Goal: Information Seeking & Learning: Learn about a topic

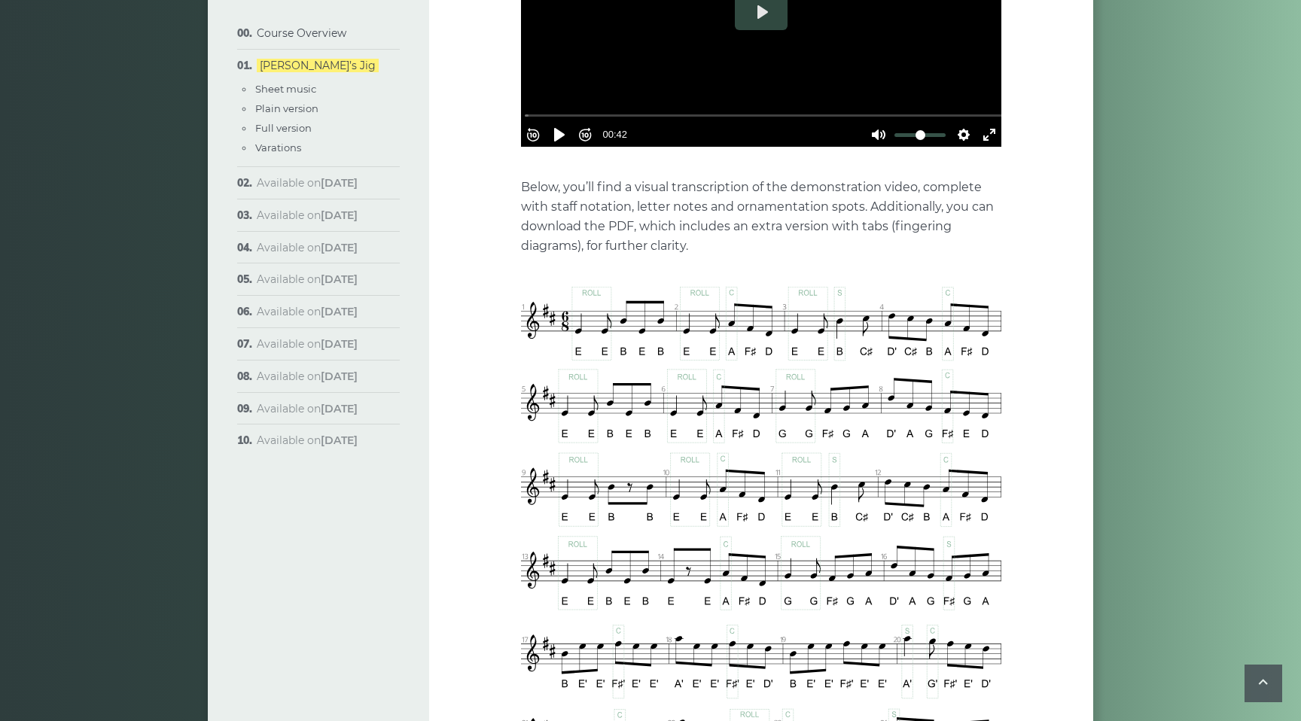
scroll to position [620, 0]
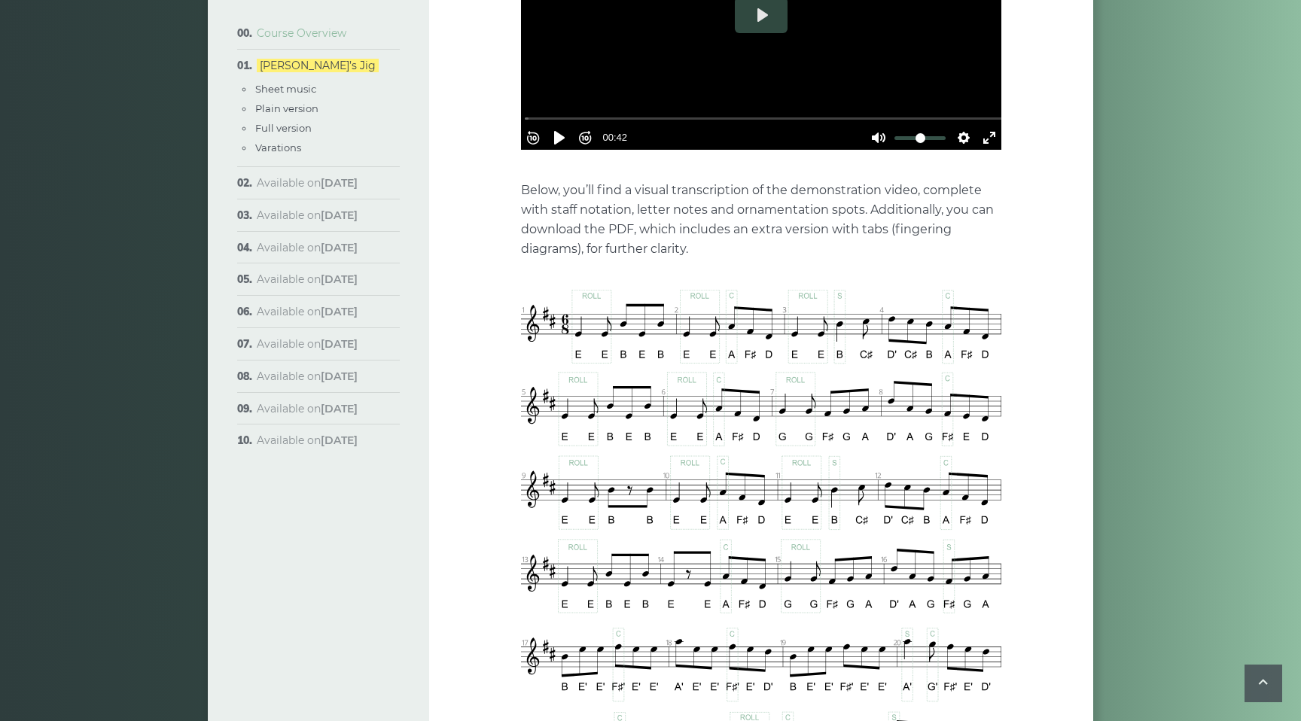
click at [317, 35] on link "Course Overview" at bounding box center [302, 33] width 90 height 14
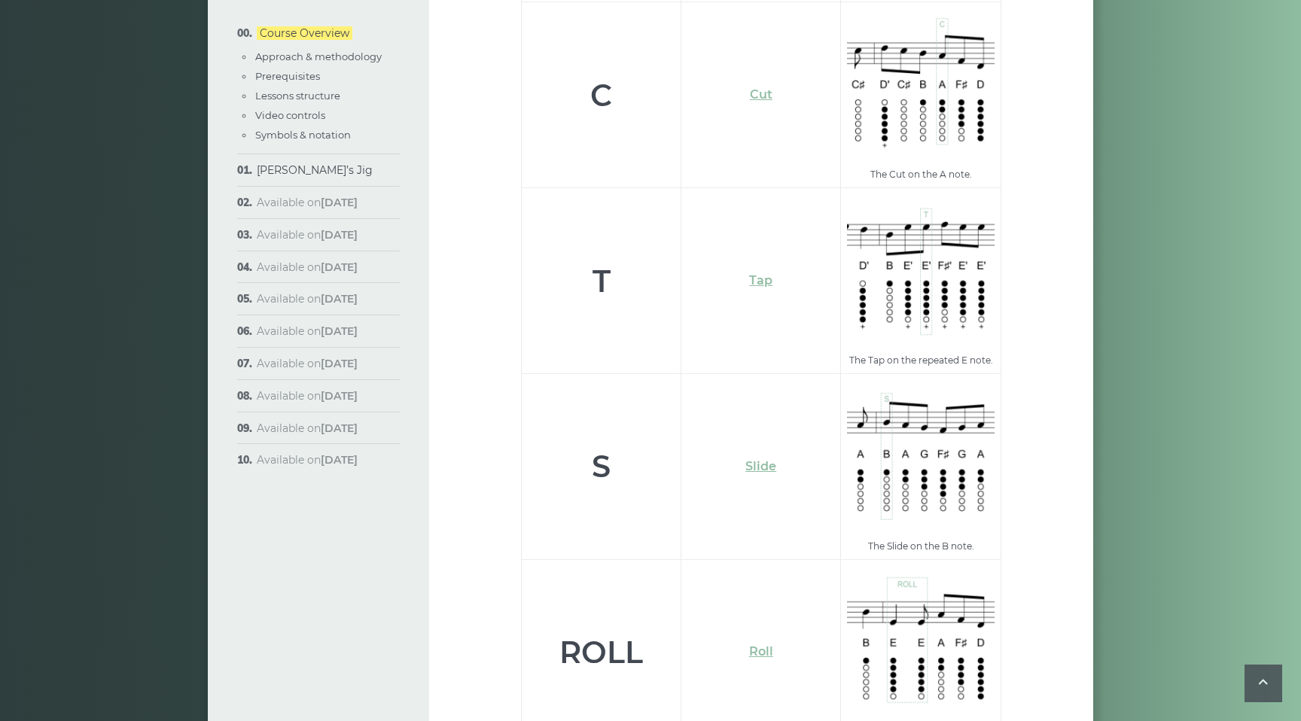
scroll to position [4948, 0]
click at [759, 460] on link "Slide" at bounding box center [761, 467] width 31 height 14
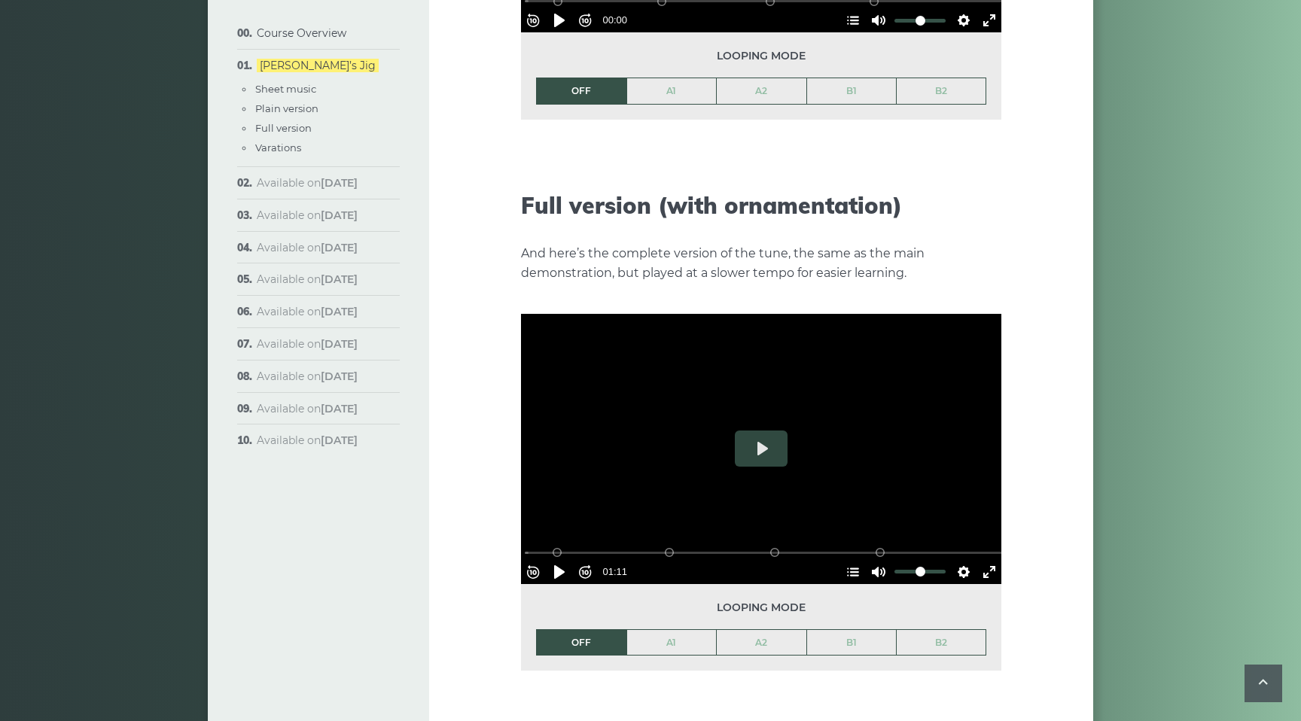
scroll to position [2084, 0]
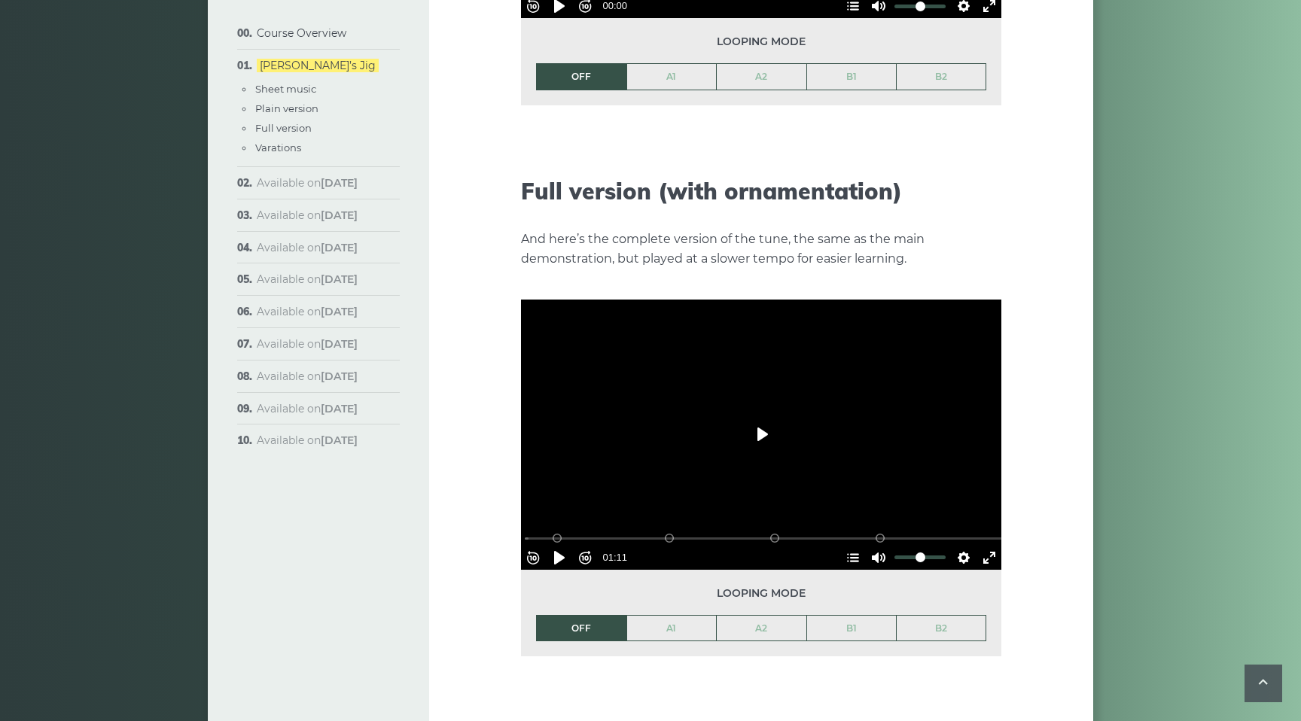
click at [763, 416] on button "Play" at bounding box center [761, 434] width 53 height 36
click at [758, 416] on button "Play" at bounding box center [761, 434] width 53 height 36
click at [569, 546] on button "Pause Play" at bounding box center [560, 558] width 24 height 24
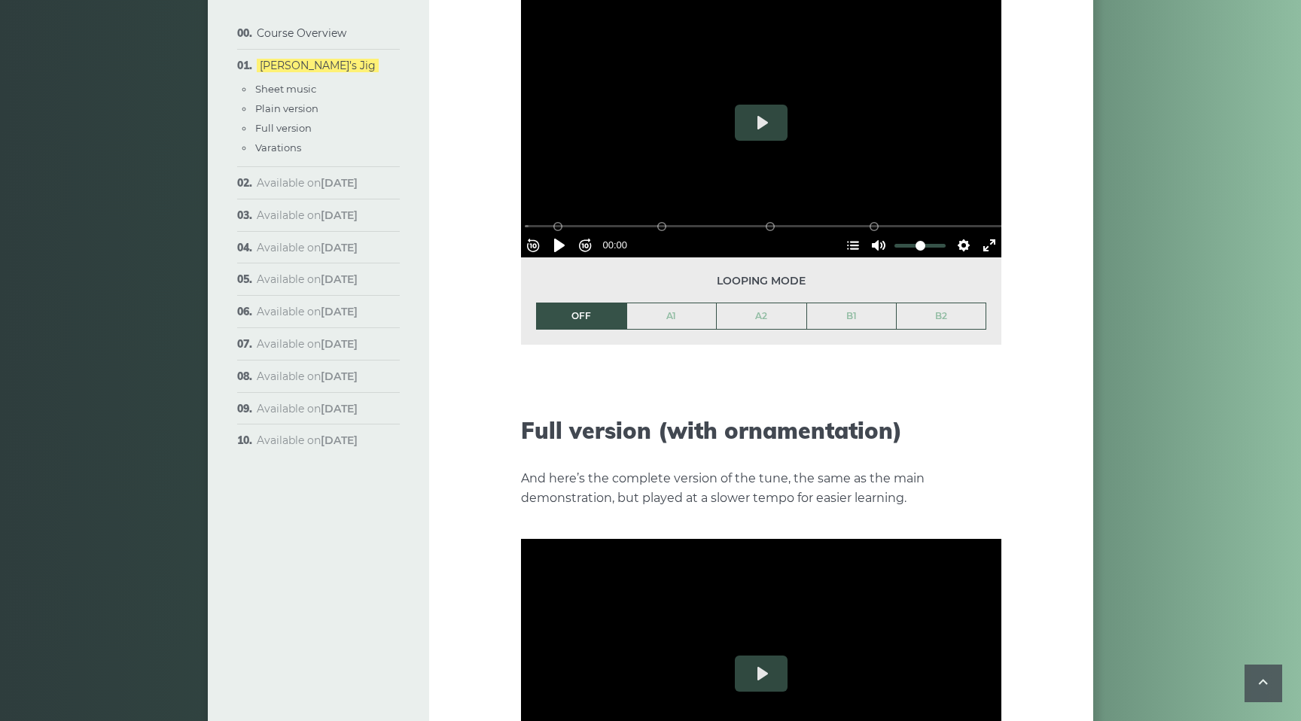
scroll to position [2105, 0]
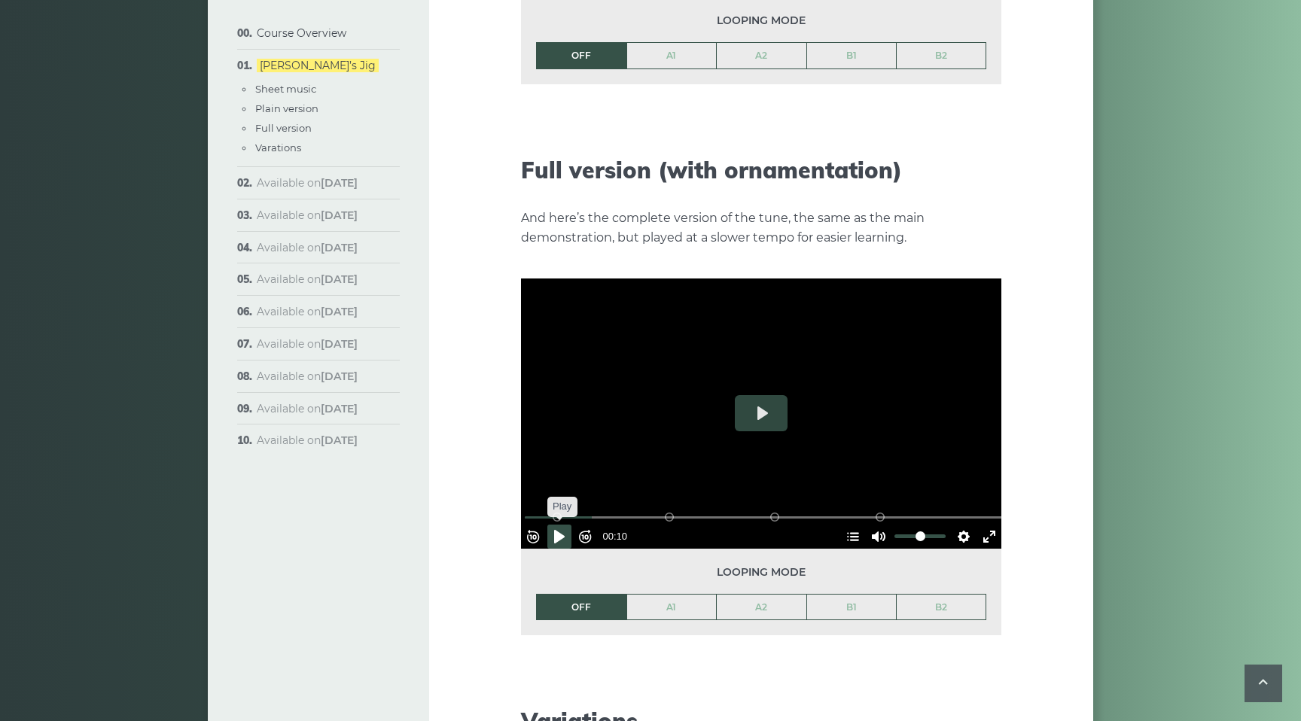
click at [566, 525] on button "Pause Play" at bounding box center [560, 537] width 24 height 24
drag, startPoint x: 610, startPoint y: 490, endPoint x: 508, endPoint y: 489, distance: 102.4
click at [525, 511] on input "Seek" at bounding box center [764, 518] width 479 height 14
click at [566, 525] on button "Pause Play" at bounding box center [560, 537] width 24 height 24
click at [565, 525] on button "Pause Play" at bounding box center [560, 537] width 24 height 24
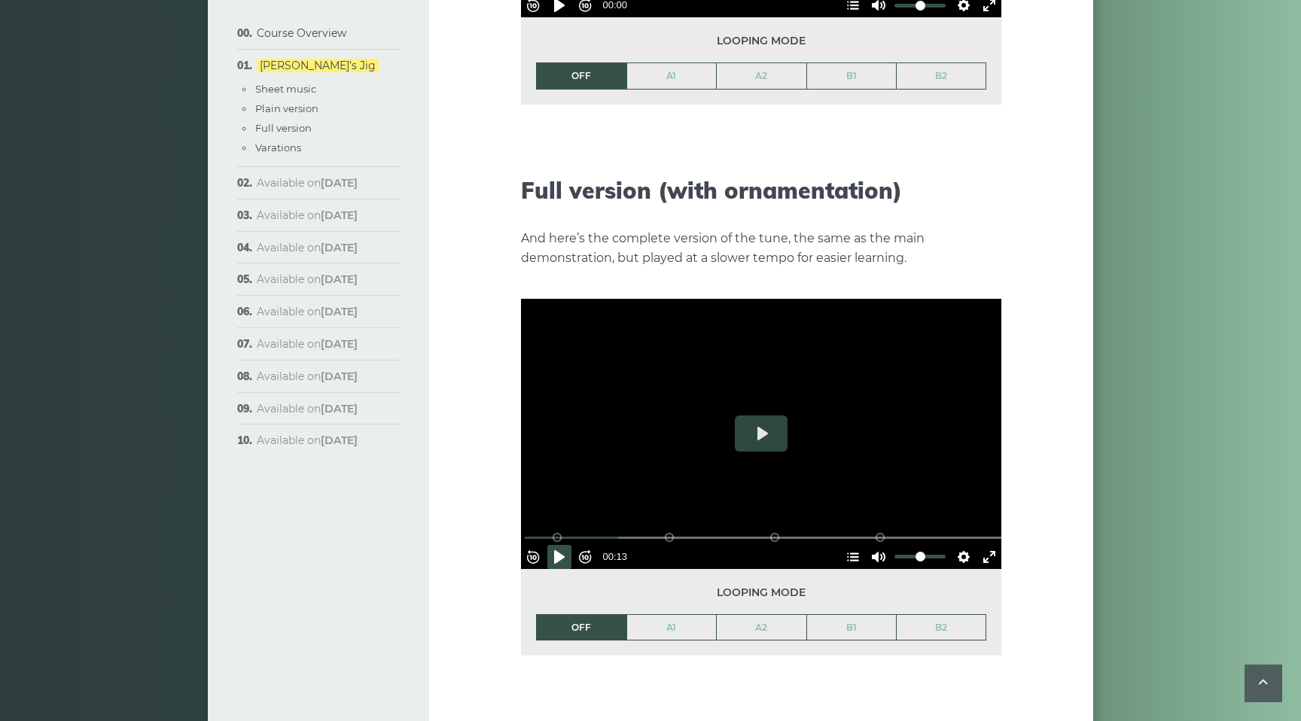
scroll to position [2085, 0]
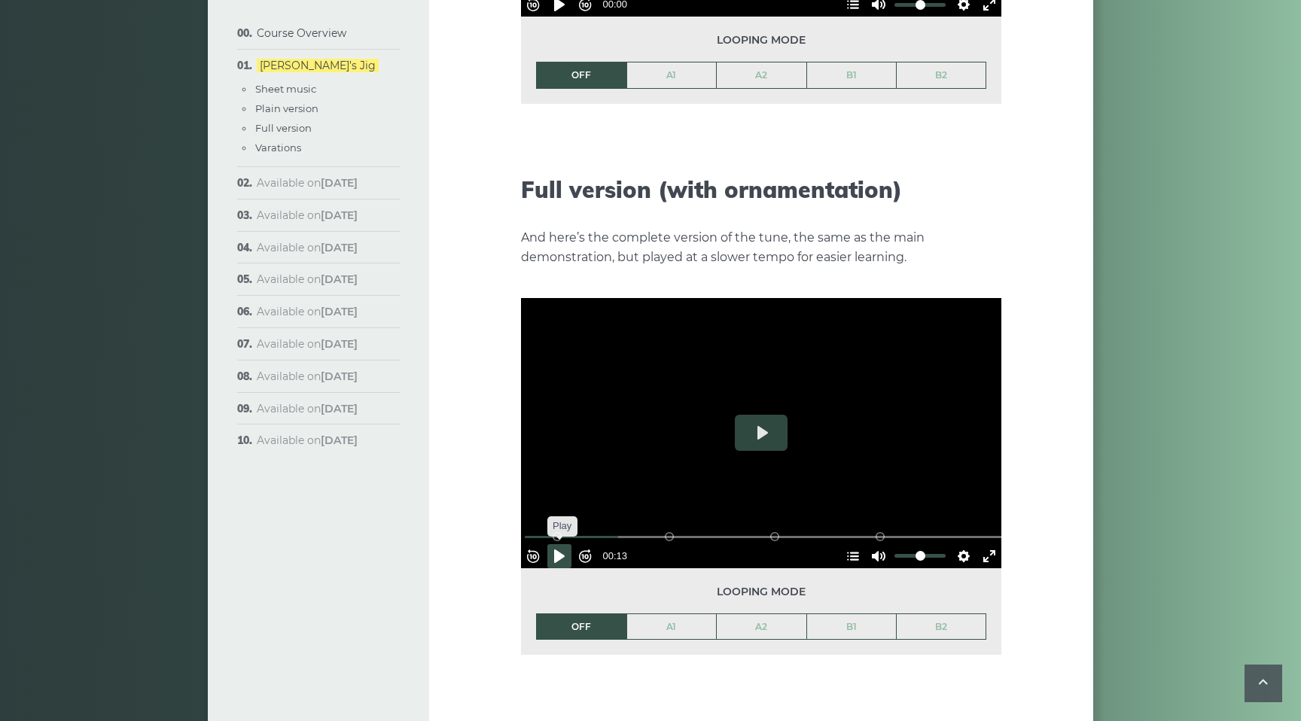
click at [569, 544] on button "Pause Play" at bounding box center [560, 556] width 24 height 24
drag, startPoint x: 636, startPoint y: 508, endPoint x: 525, endPoint y: 505, distance: 110.7
click at [526, 530] on input "Seek" at bounding box center [764, 537] width 479 height 14
click at [566, 544] on button "Pause Play" at bounding box center [560, 556] width 24 height 24
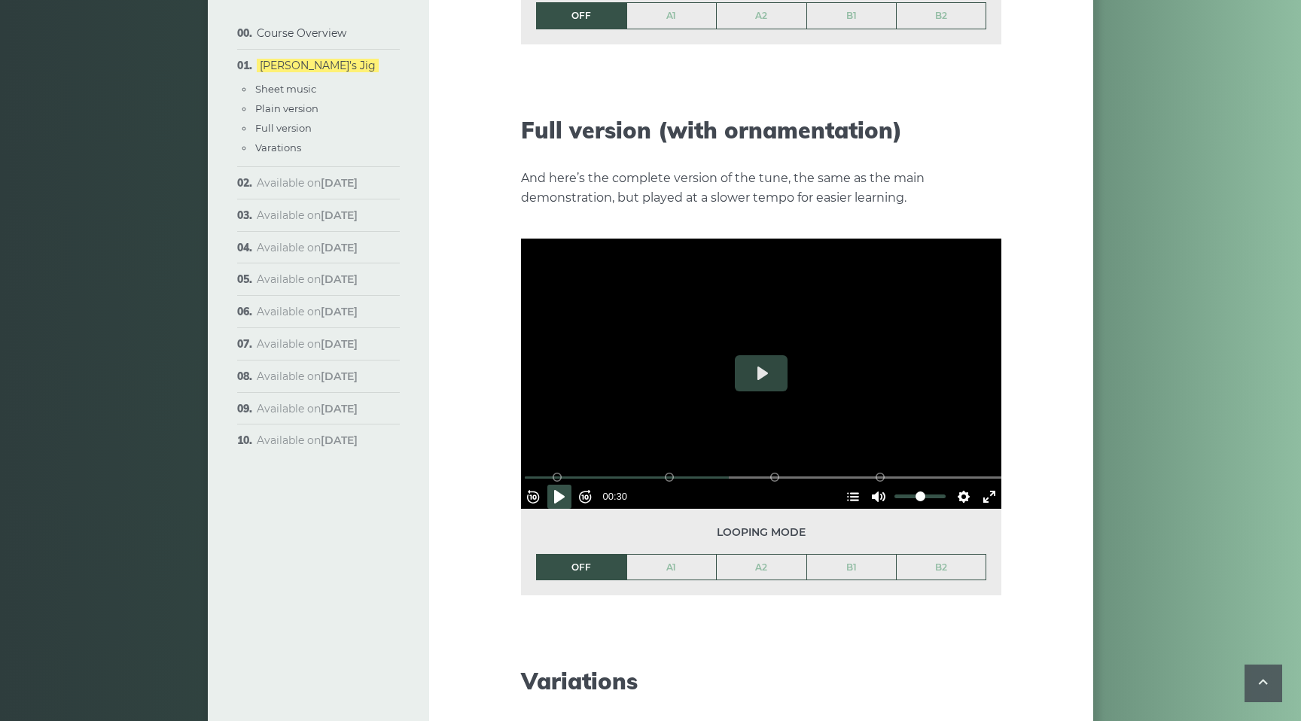
scroll to position [2088, 0]
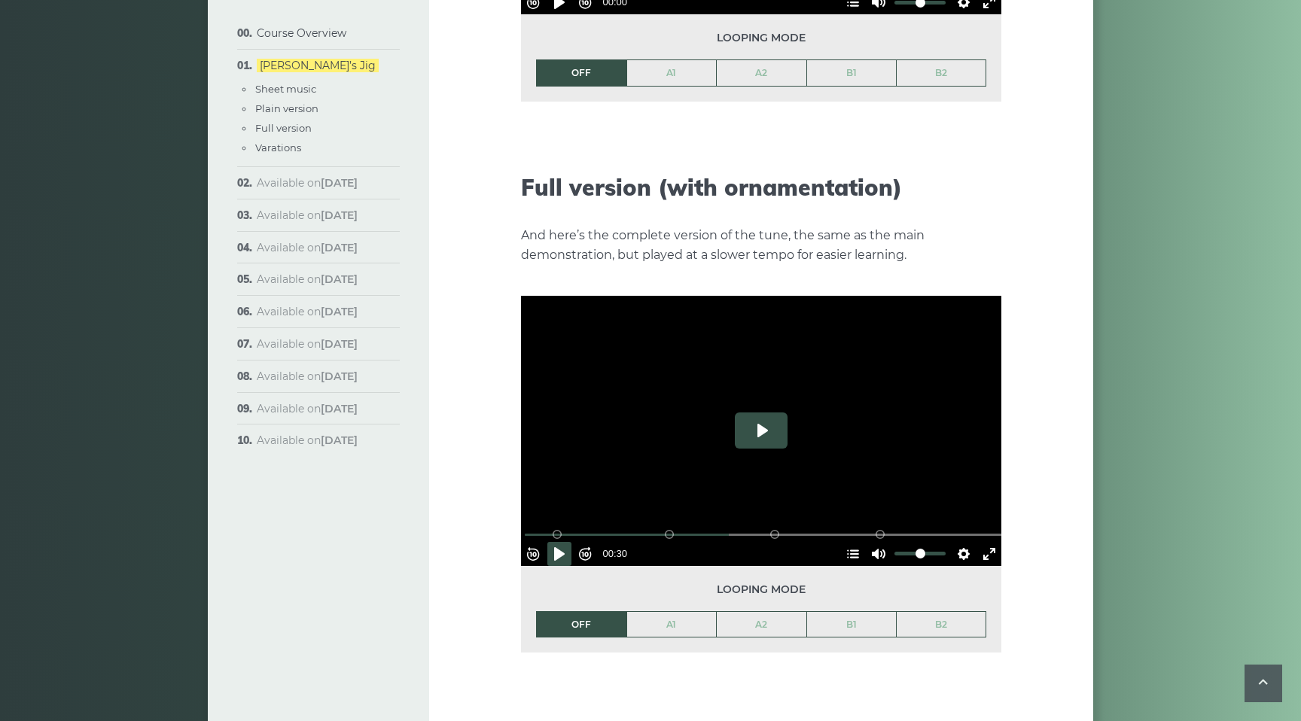
click at [758, 413] on button "Play" at bounding box center [761, 431] width 53 height 36
drag, startPoint x: 743, startPoint y: 506, endPoint x: 481, endPoint y: 505, distance: 261.3
click at [525, 528] on input "Seek" at bounding box center [764, 535] width 479 height 14
drag, startPoint x: 795, startPoint y: 508, endPoint x: 495, endPoint y: 510, distance: 299.7
click at [525, 528] on input "Seek" at bounding box center [764, 535] width 479 height 14
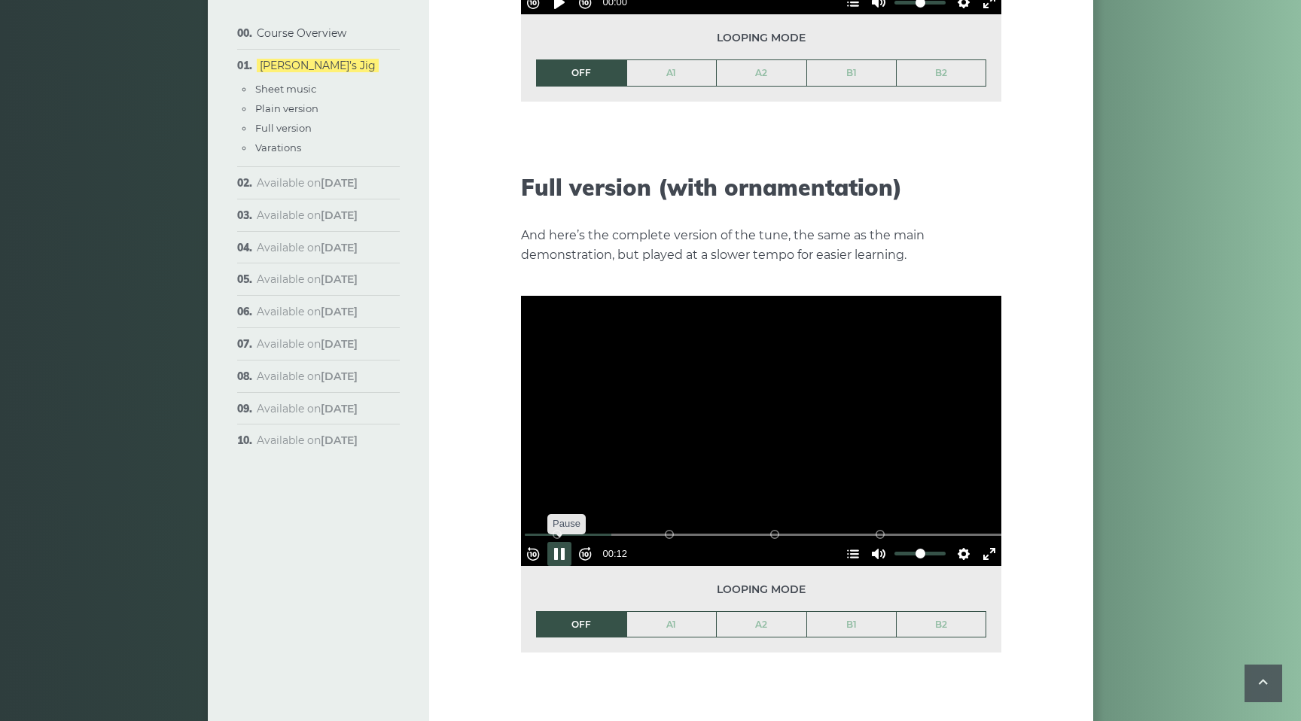
click at [568, 542] on button "Pause Play" at bounding box center [560, 554] width 24 height 24
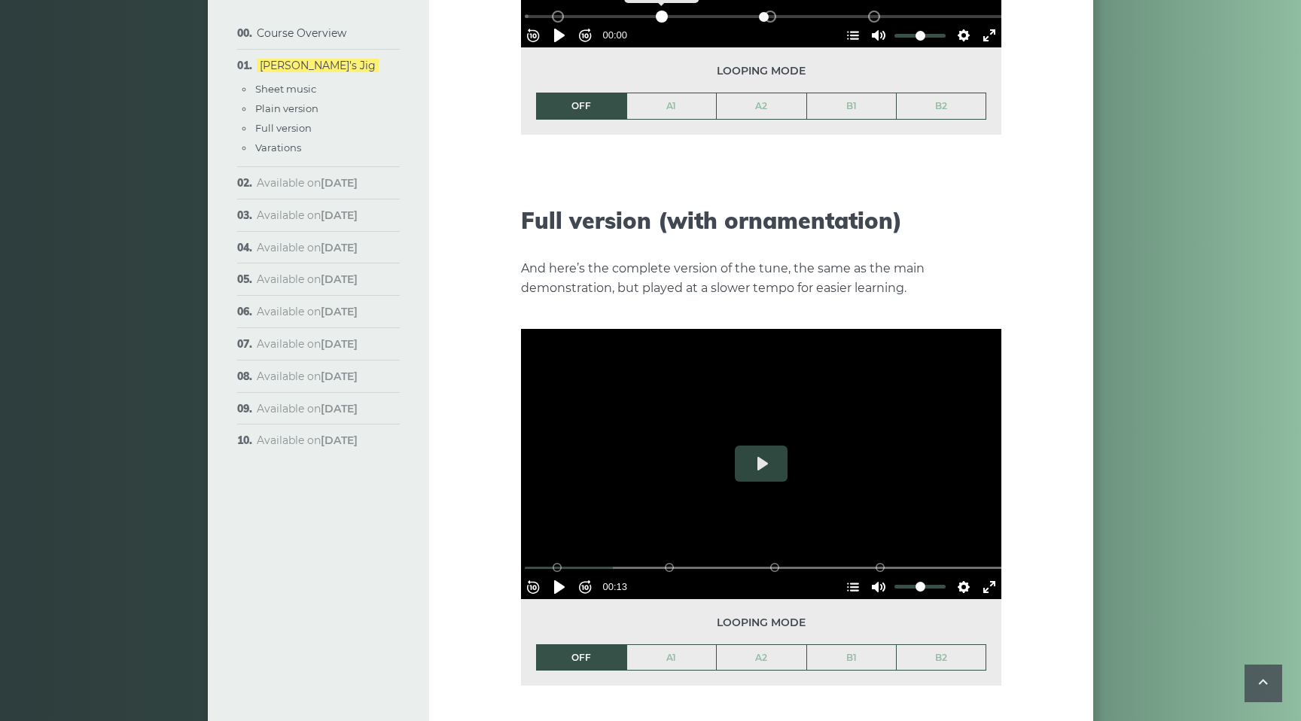
scroll to position [2081, 0]
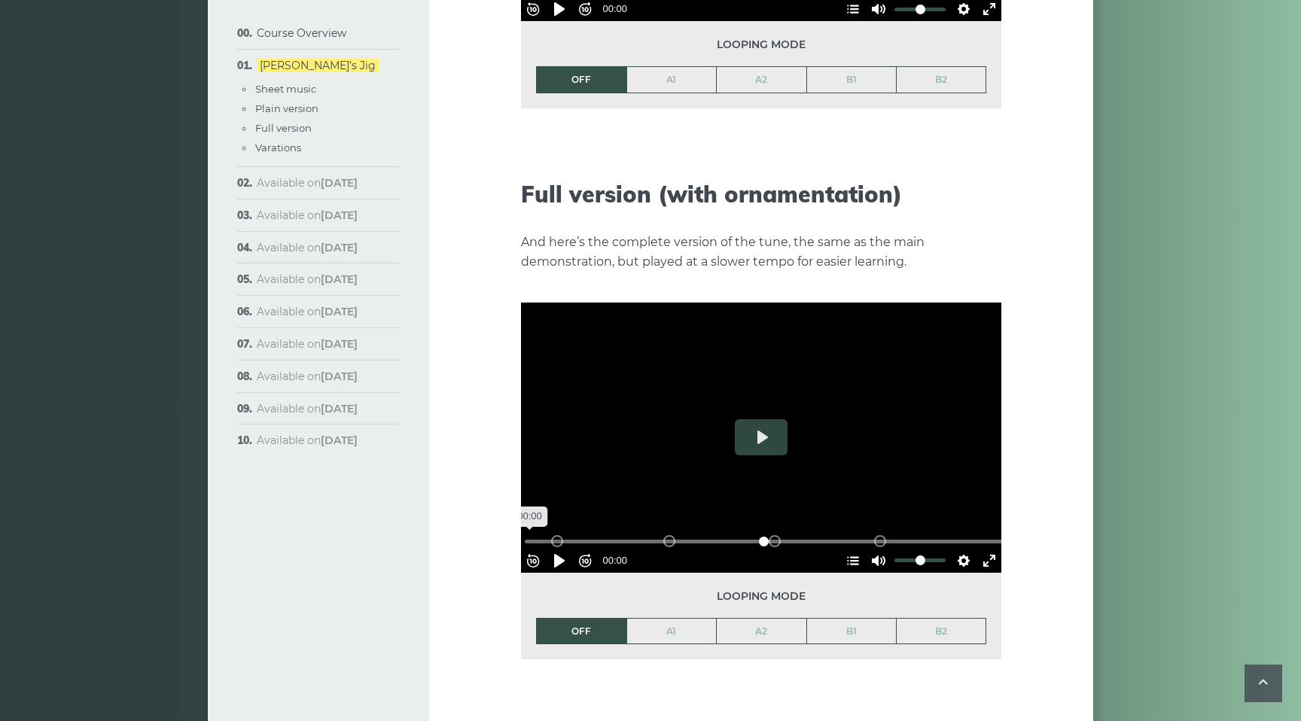
drag, startPoint x: 621, startPoint y: 513, endPoint x: 520, endPoint y: 516, distance: 101.0
click at [525, 535] on input "Seek" at bounding box center [764, 542] width 479 height 14
click at [563, 549] on button "Pause Play" at bounding box center [560, 561] width 24 height 24
drag, startPoint x: 774, startPoint y: 514, endPoint x: 505, endPoint y: 521, distance: 269.0
click at [505, 521] on div "Week 1: [PERSON_NAME] Jig The first popular tune we’ll learn in the course is c…" at bounding box center [761, 10] width 664 height 4019
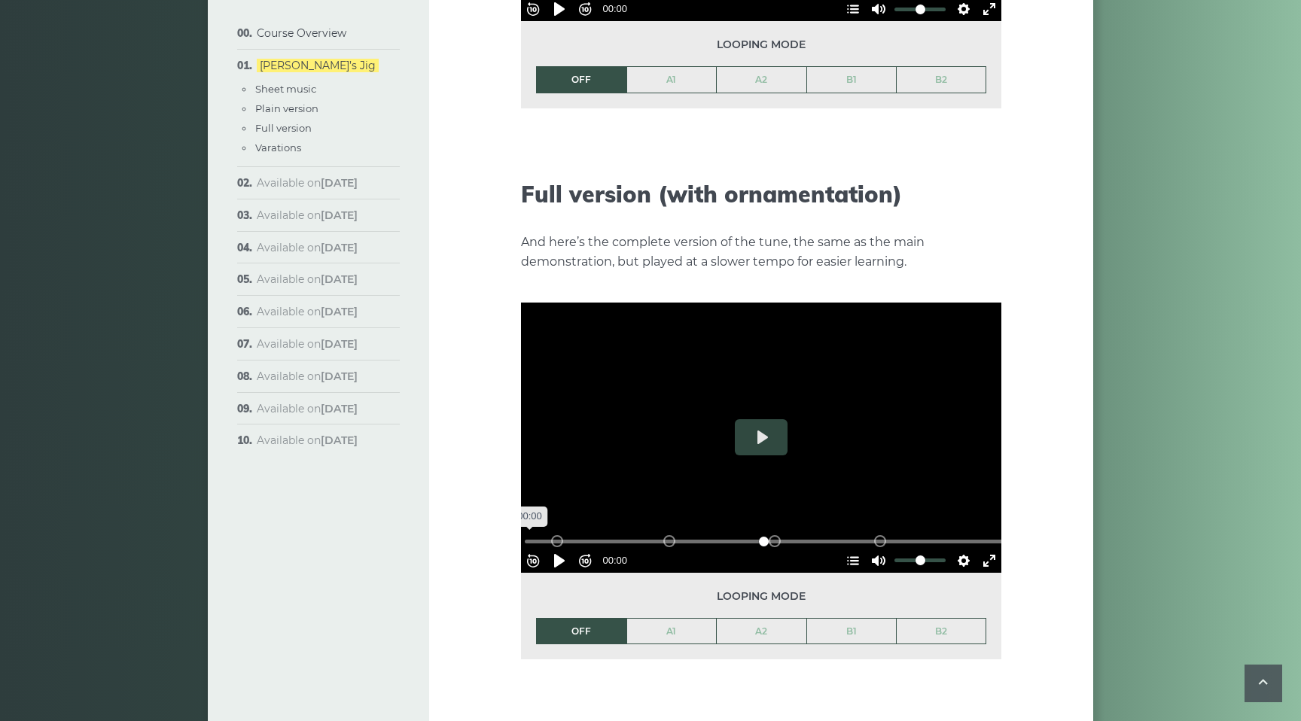
drag, startPoint x: 813, startPoint y: 513, endPoint x: 493, endPoint y: 500, distance: 320.3
click at [525, 535] on input "Seek" at bounding box center [764, 542] width 479 height 14
drag, startPoint x: 753, startPoint y: 513, endPoint x: 508, endPoint y: 515, distance: 245.5
click at [525, 535] on input "Seek" at bounding box center [764, 542] width 479 height 14
click at [566, 549] on button "Pause Play" at bounding box center [560, 561] width 24 height 24
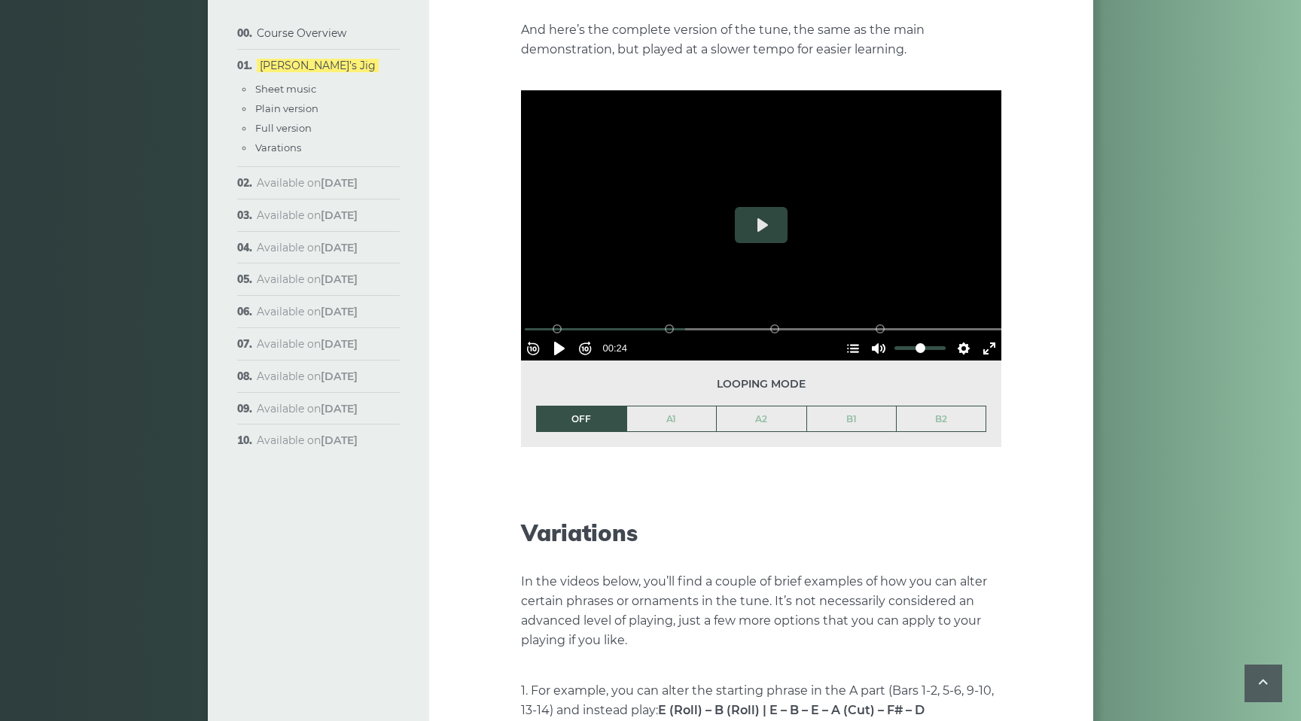
scroll to position [2284, 0]
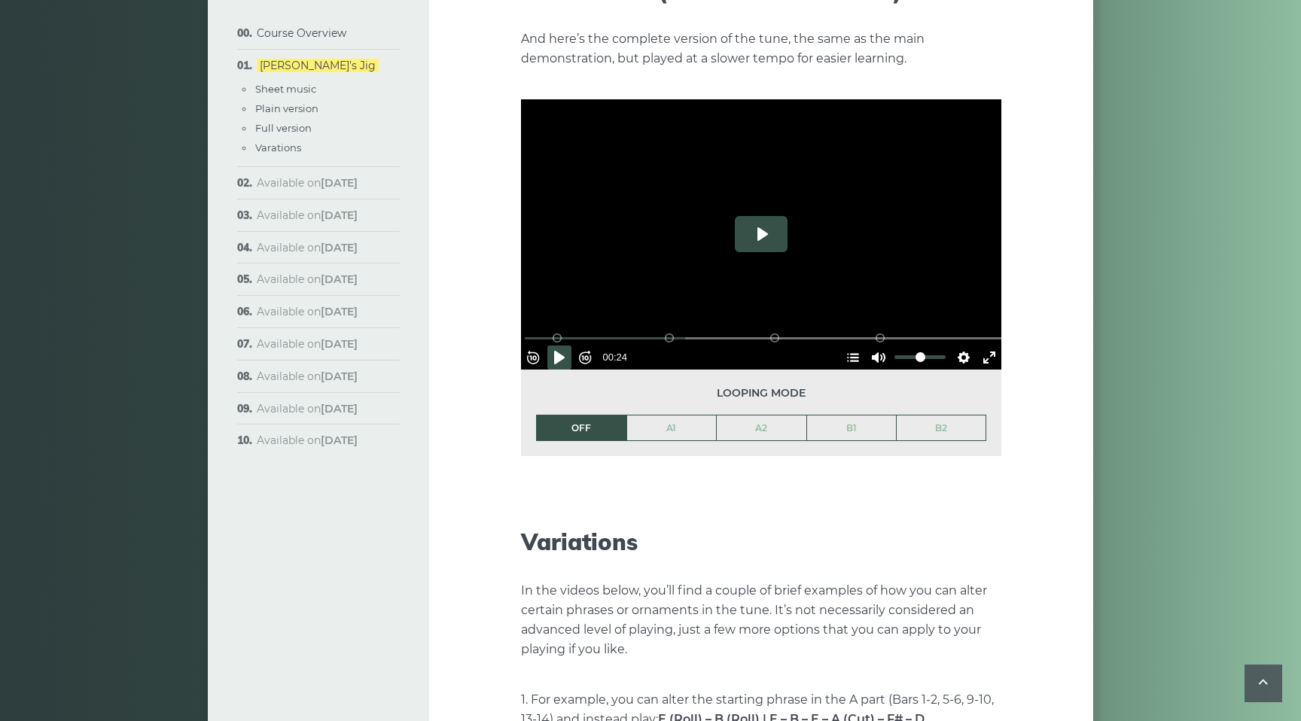
click at [763, 216] on button "Play" at bounding box center [761, 234] width 53 height 36
drag, startPoint x: 718, startPoint y: 313, endPoint x: 489, endPoint y: 332, distance: 229.8
click at [525, 332] on input "Seek" at bounding box center [764, 338] width 479 height 14
click at [564, 346] on button "Pause Play" at bounding box center [560, 358] width 24 height 24
type input "*****"
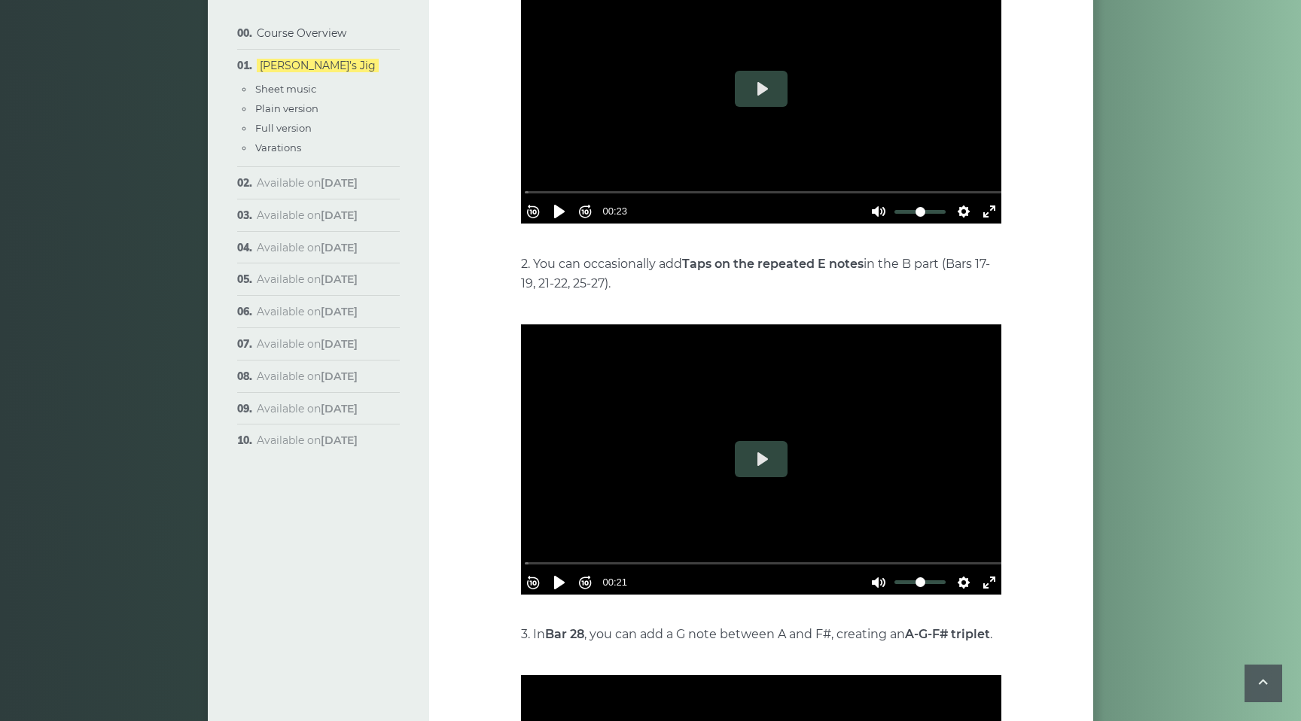
scroll to position [3129, 0]
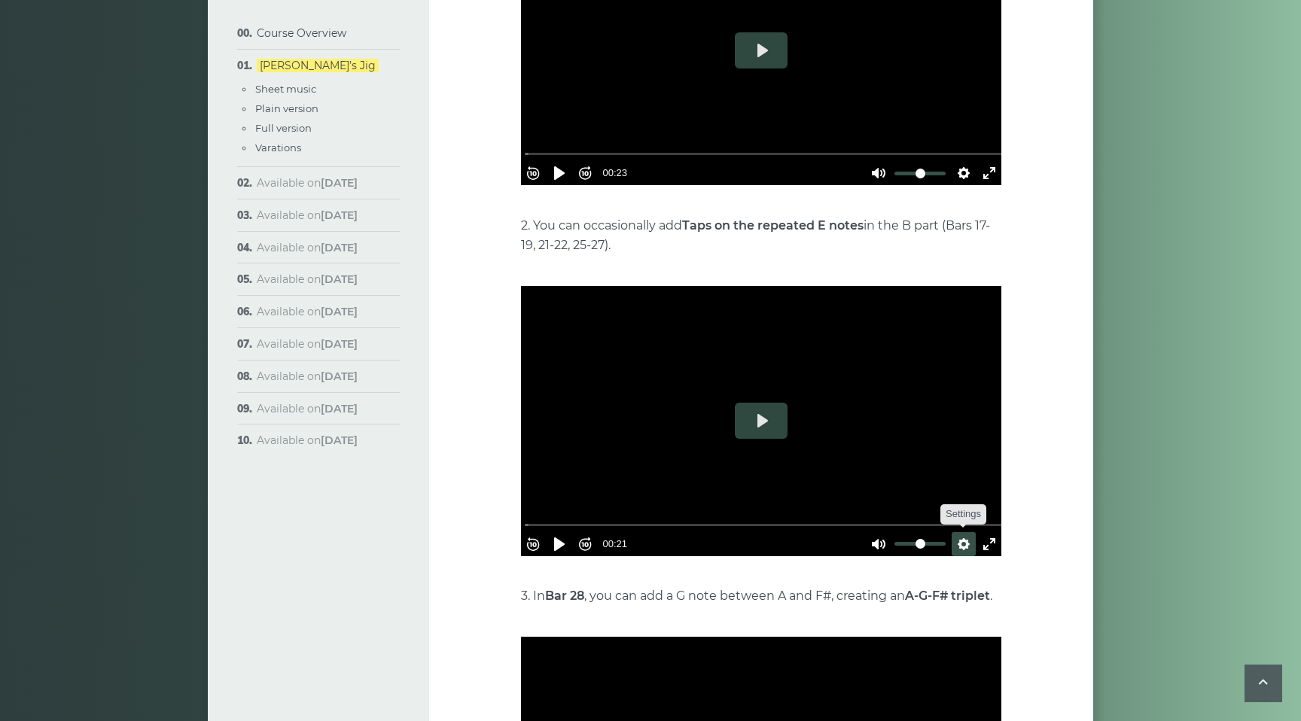
click at [955, 532] on button "Settings" at bounding box center [964, 544] width 24 height 24
click at [886, 499] on span "Speed Normal" at bounding box center [914, 507] width 75 height 17
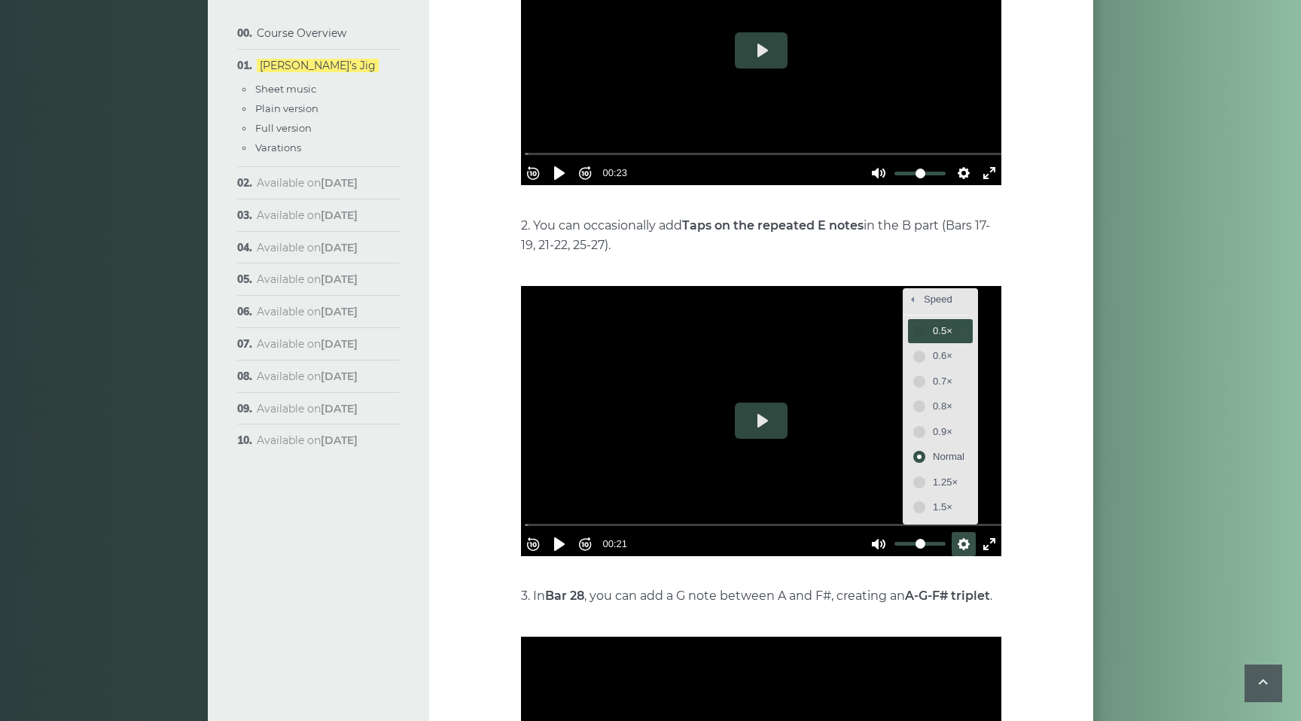
click at [938, 323] on span "0.5×" at bounding box center [949, 331] width 32 height 17
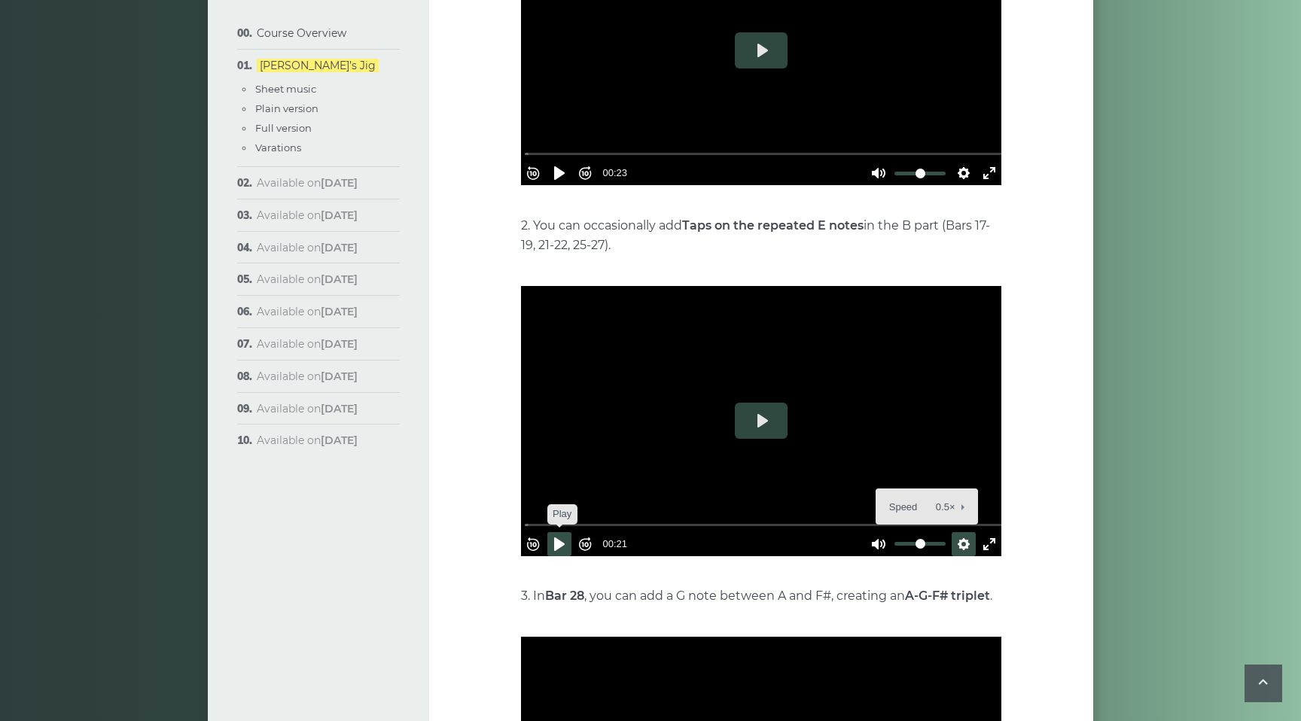
click at [566, 532] on button "Pause Play" at bounding box center [560, 544] width 24 height 24
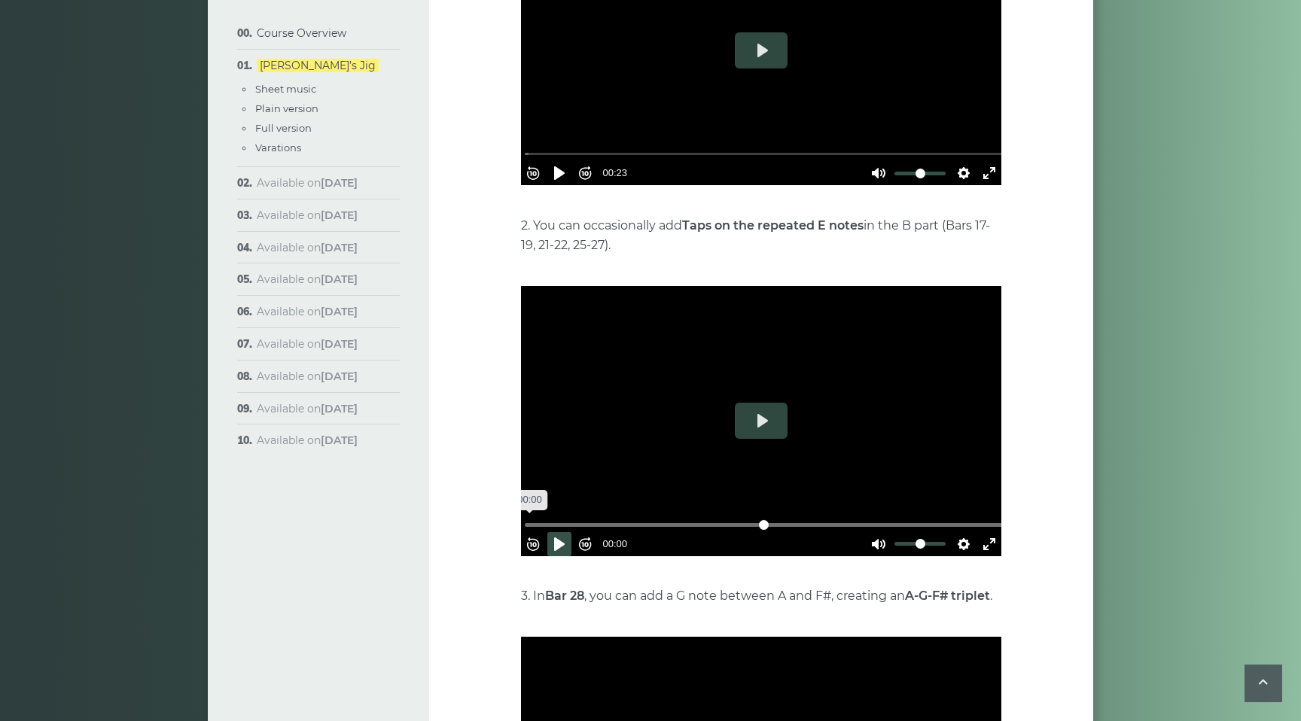
drag, startPoint x: 666, startPoint y: 497, endPoint x: 508, endPoint y: 516, distance: 159.3
click at [525, 518] on input "Seek" at bounding box center [764, 525] width 479 height 14
click at [566, 532] on button "Pause Play" at bounding box center [560, 544] width 24 height 24
drag, startPoint x: 620, startPoint y: 498, endPoint x: 523, endPoint y: 502, distance: 96.5
click at [525, 518] on input "Seek" at bounding box center [764, 525] width 479 height 14
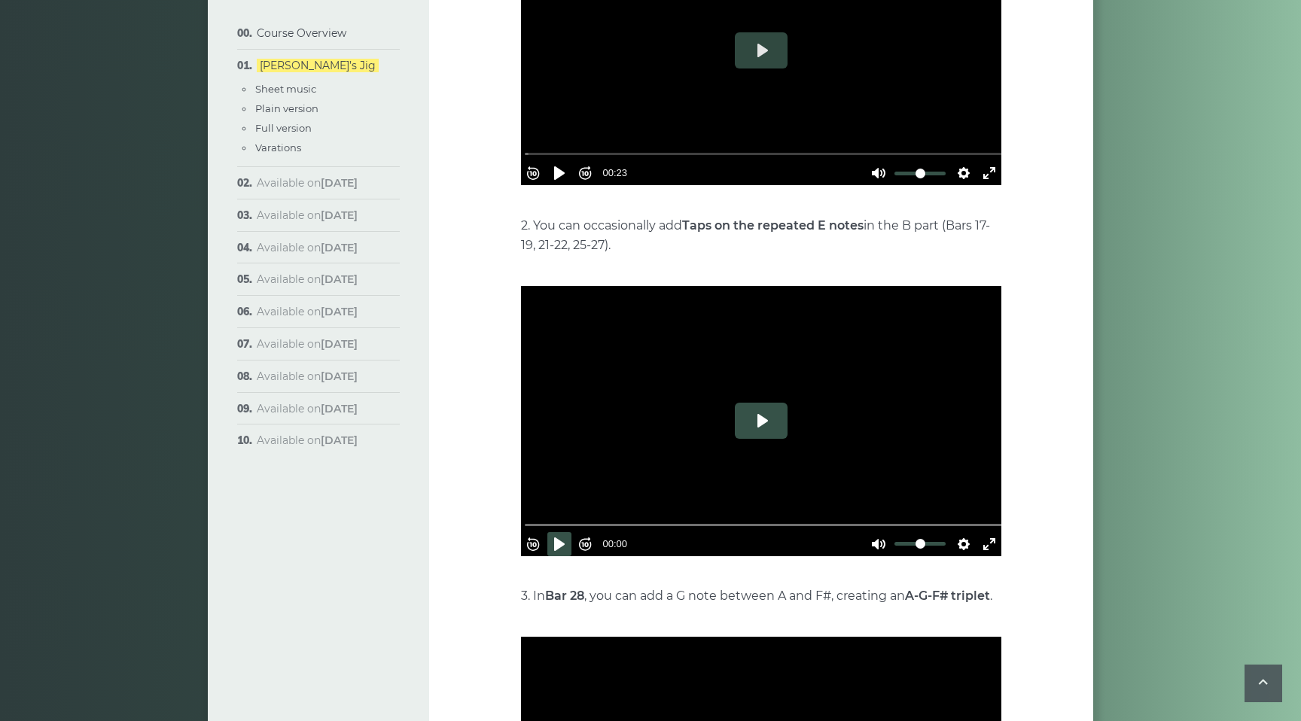
click at [761, 403] on button "Play" at bounding box center [761, 421] width 53 height 36
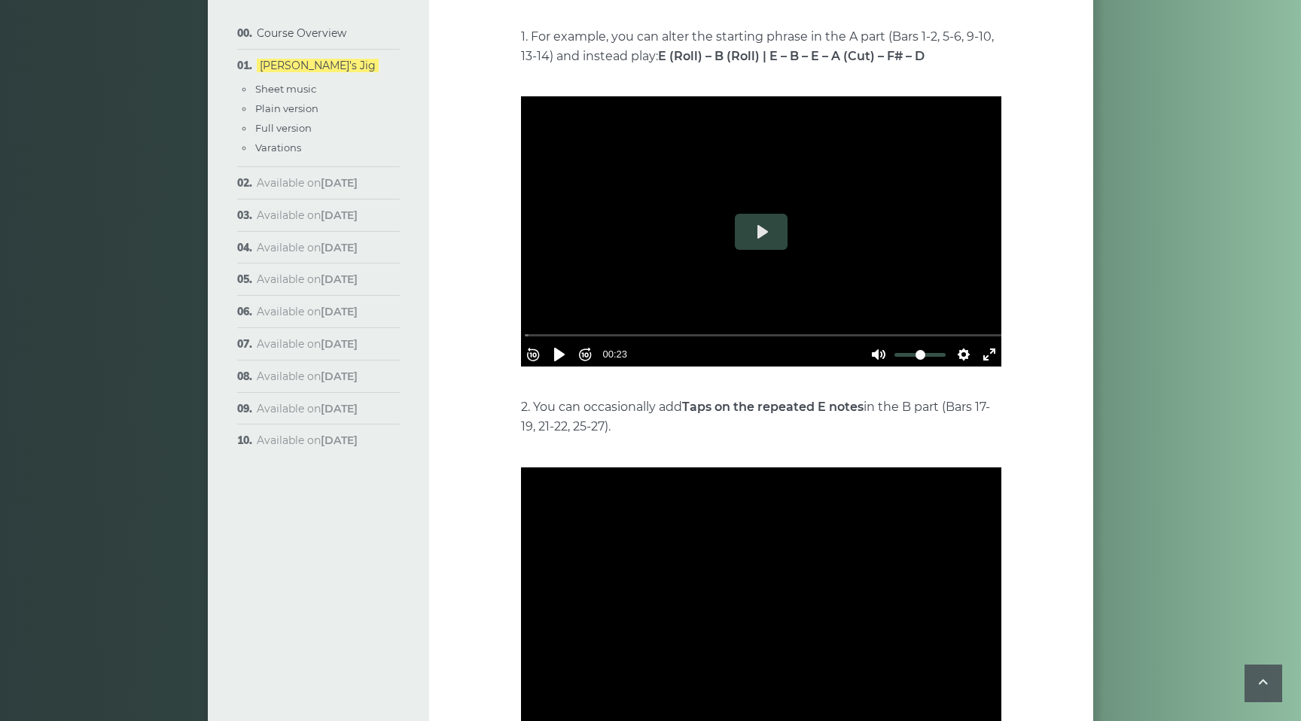
scroll to position [2946, 0]
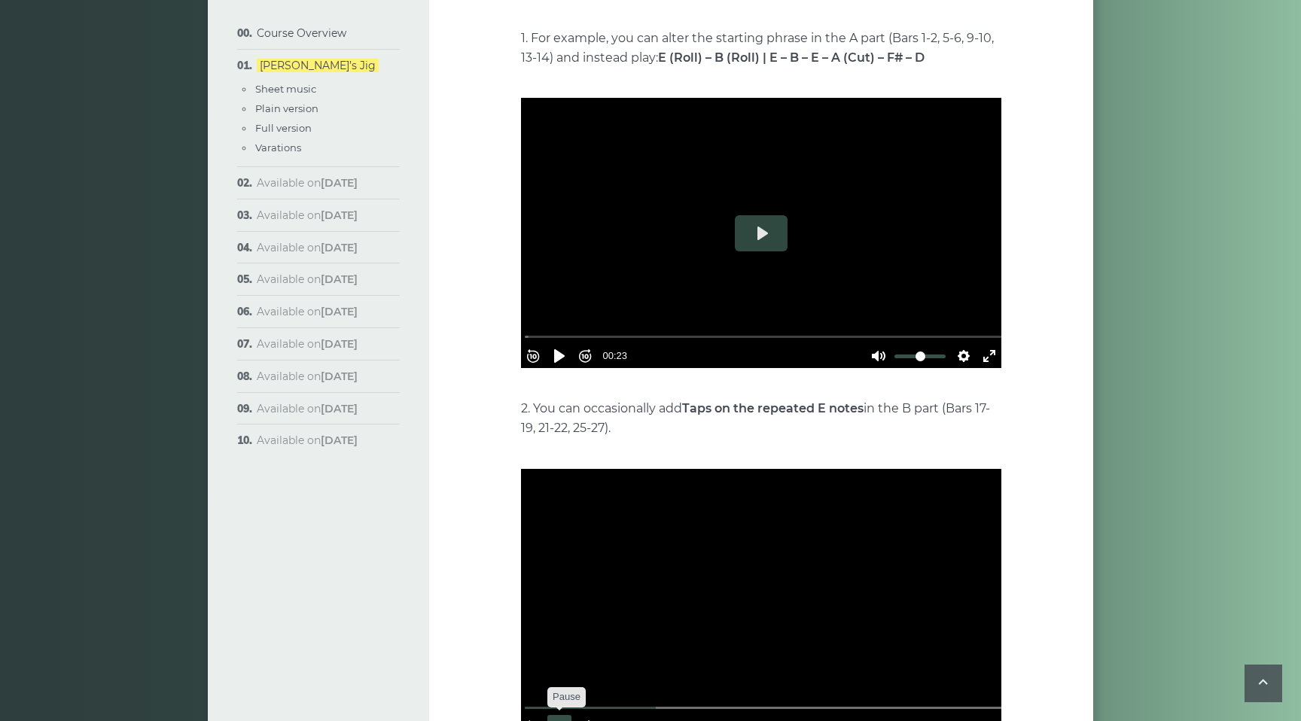
click at [563, 715] on button "Pause Play" at bounding box center [560, 727] width 24 height 24
type input "****"
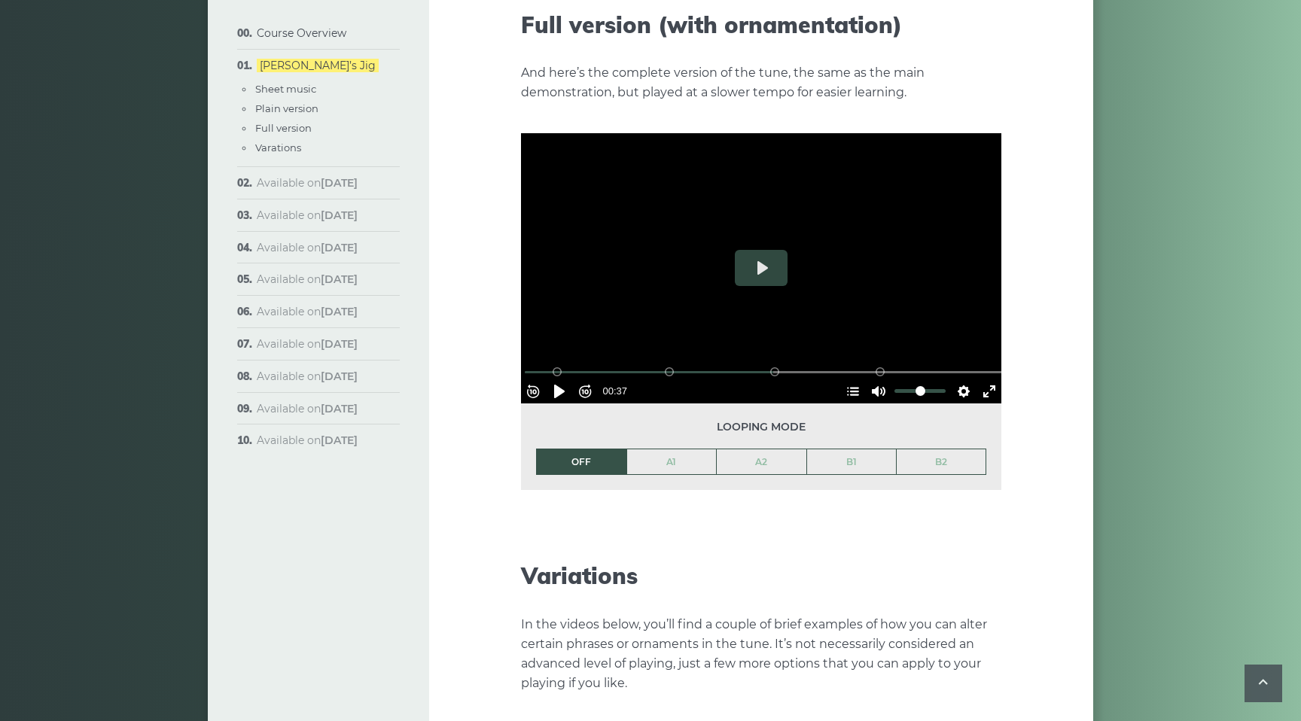
scroll to position [2247, 0]
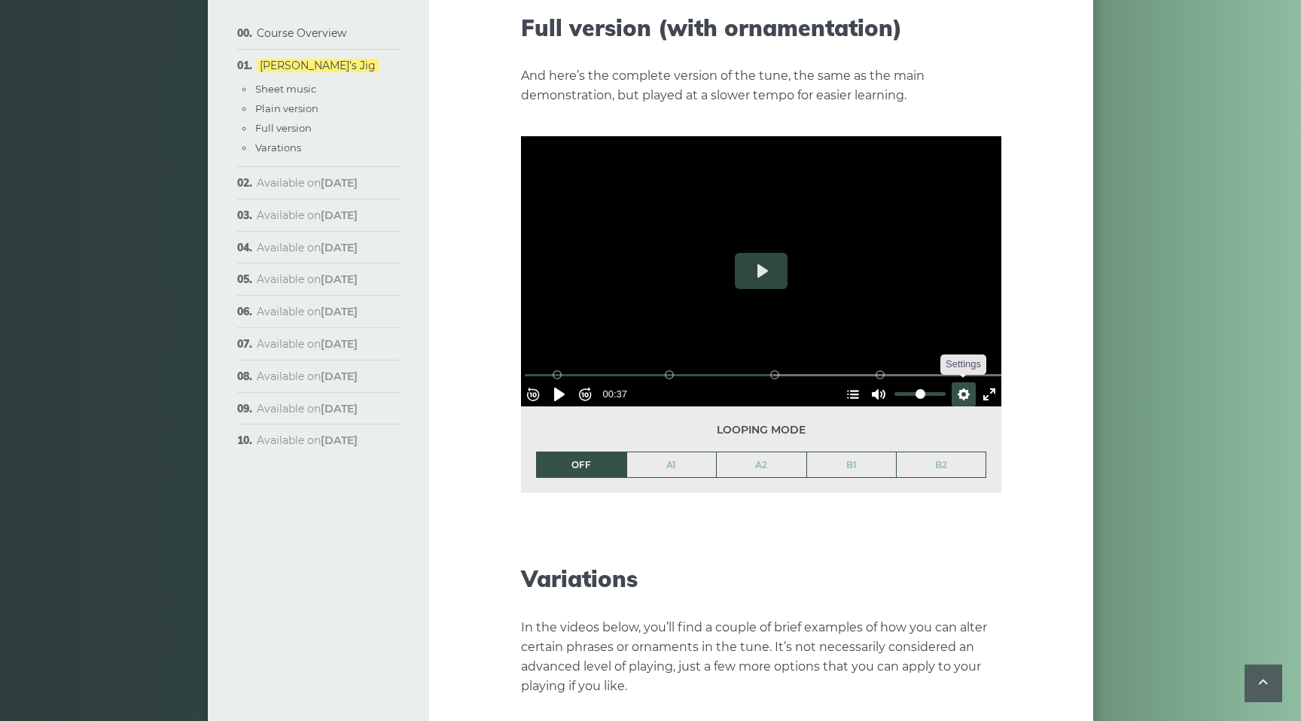
click at [958, 383] on button "Settings" at bounding box center [964, 395] width 24 height 24
click at [889, 349] on span "Speed Normal" at bounding box center [914, 357] width 75 height 17
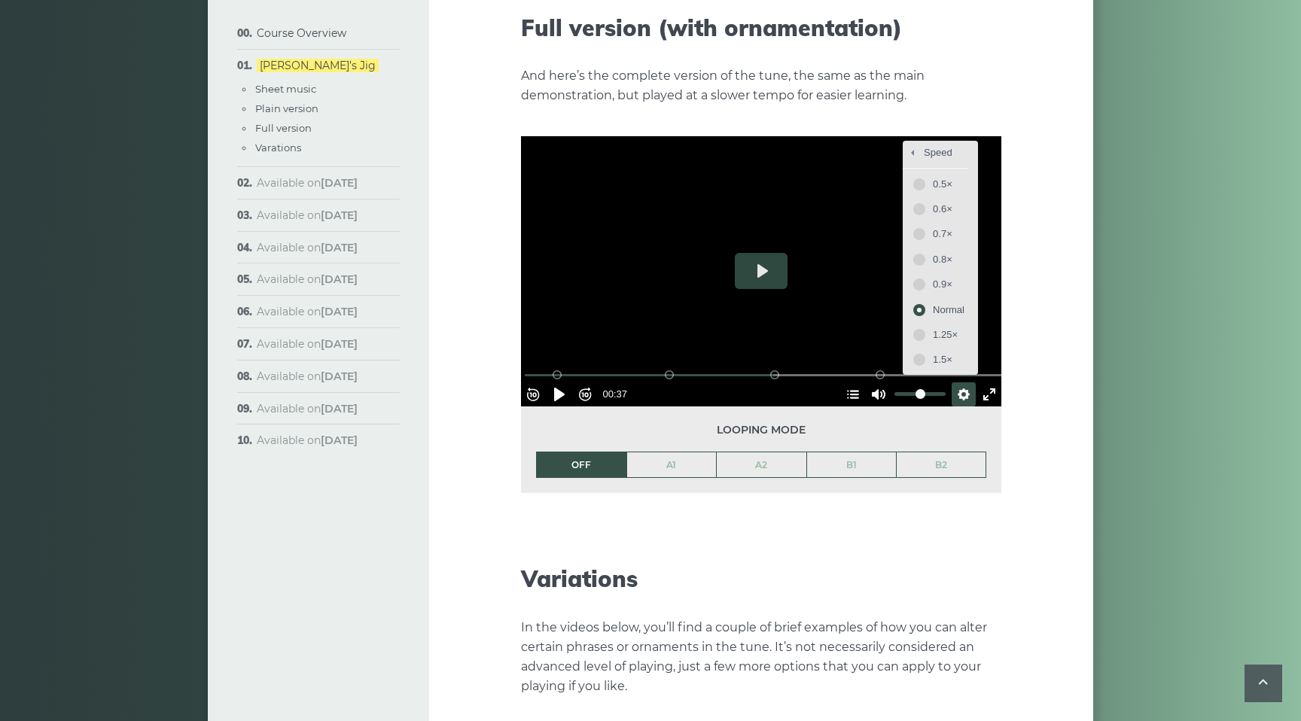
click at [847, 313] on div at bounding box center [761, 271] width 480 height 270
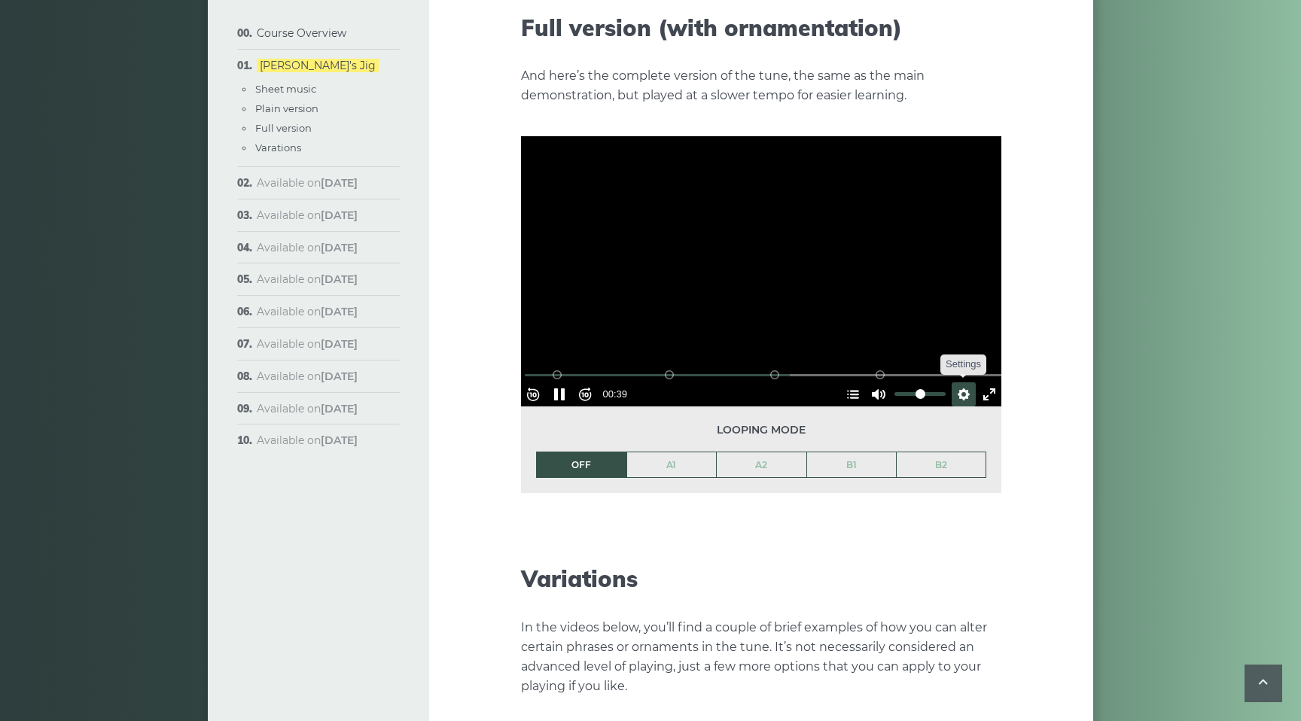
click at [953, 383] on button "Settings" at bounding box center [964, 395] width 24 height 24
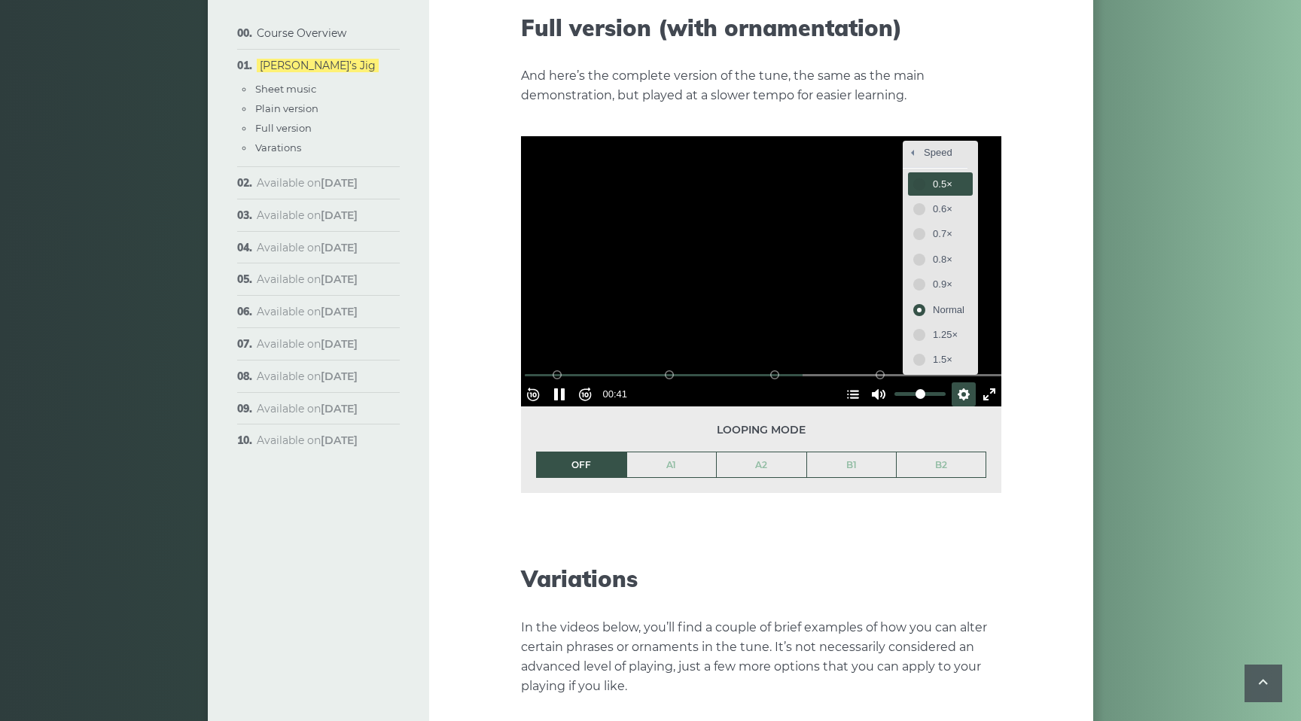
click at [933, 176] on span "0.5×" at bounding box center [949, 184] width 32 height 17
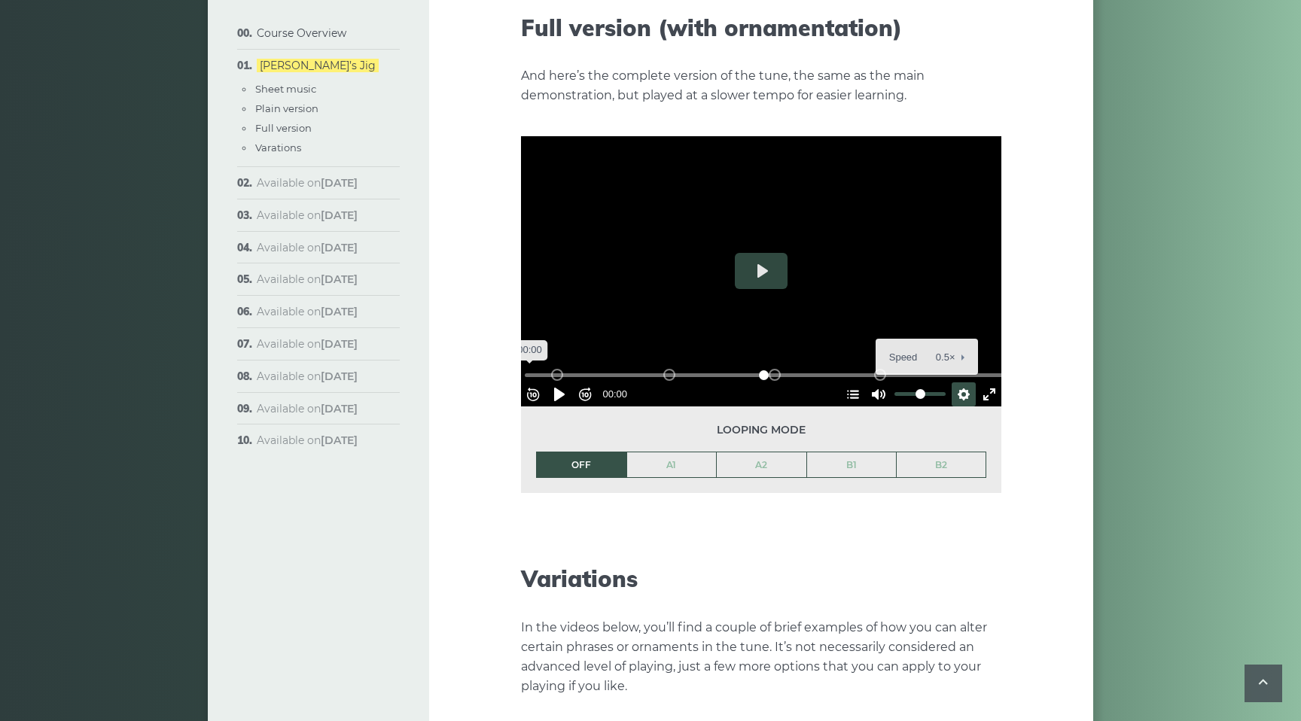
drag, startPoint x: 811, startPoint y: 349, endPoint x: 511, endPoint y: 368, distance: 301.1
click at [525, 368] on input "Seek" at bounding box center [764, 375] width 479 height 14
drag, startPoint x: 856, startPoint y: 344, endPoint x: 492, endPoint y: 364, distance: 365.1
click at [525, 368] on input "Seek" at bounding box center [764, 375] width 479 height 14
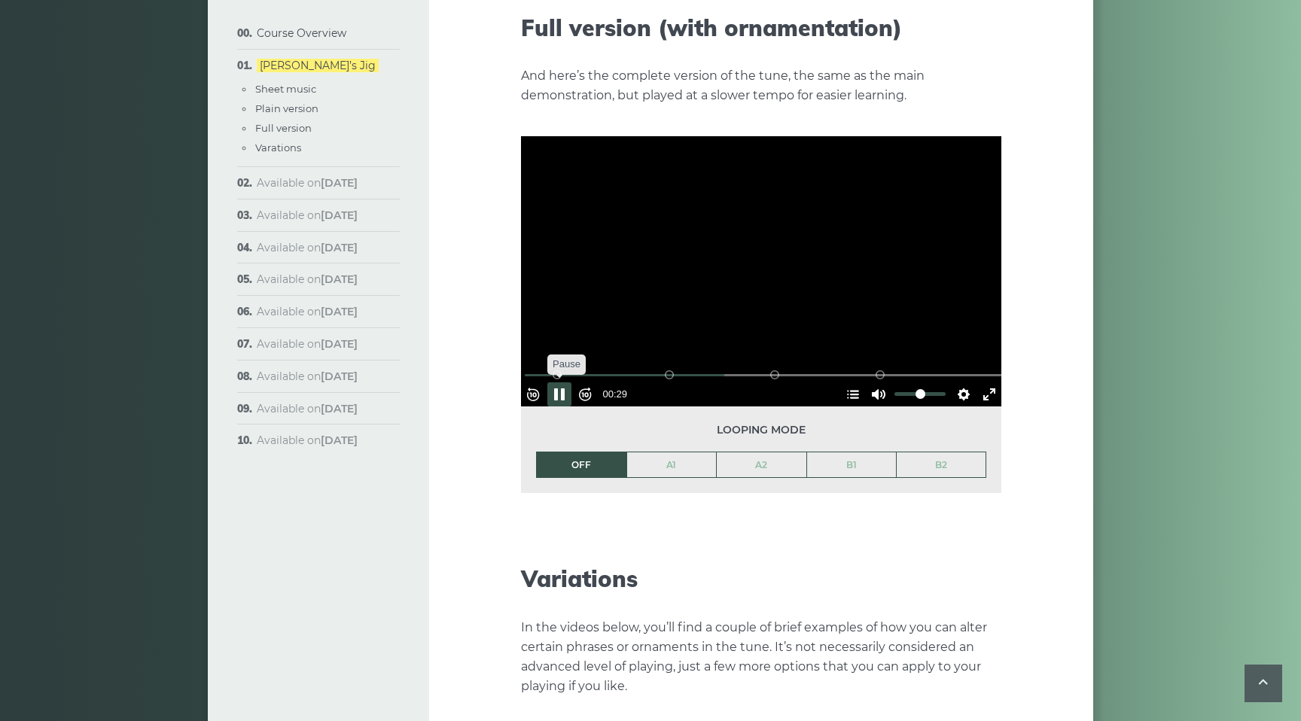
click at [569, 383] on button "Pause Play" at bounding box center [560, 395] width 24 height 24
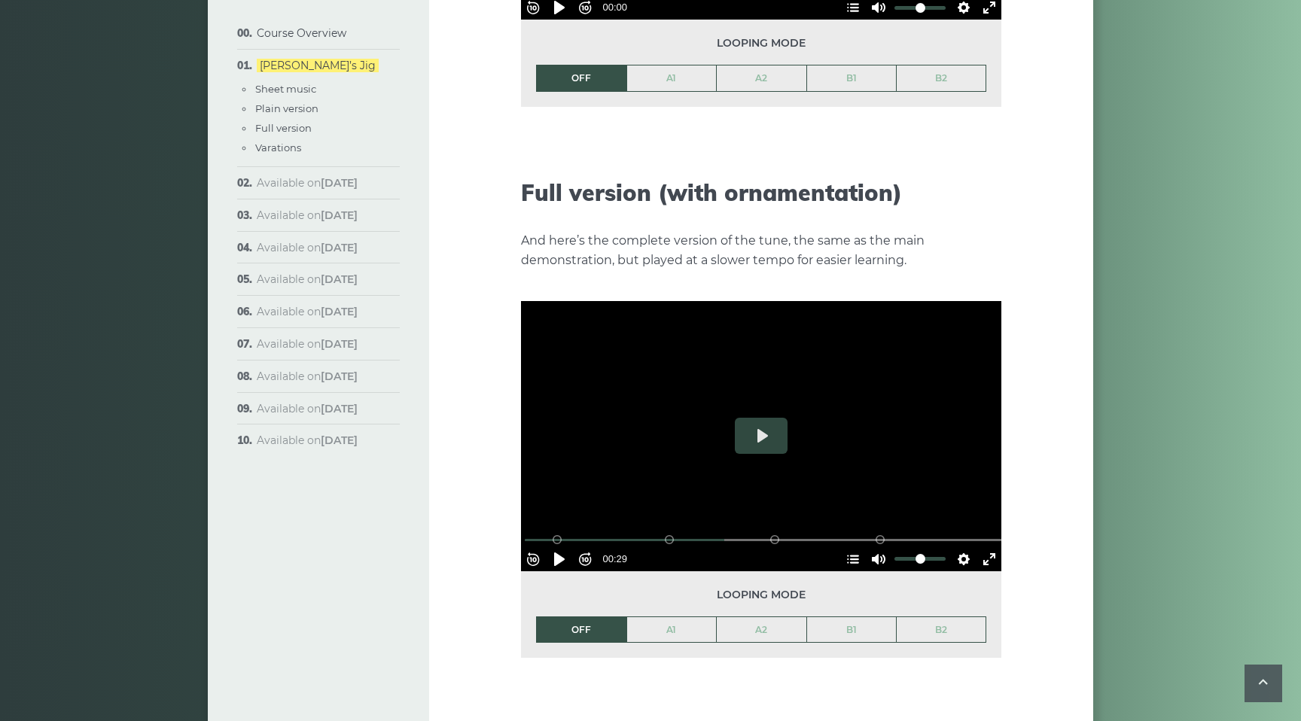
scroll to position [2084, 0]
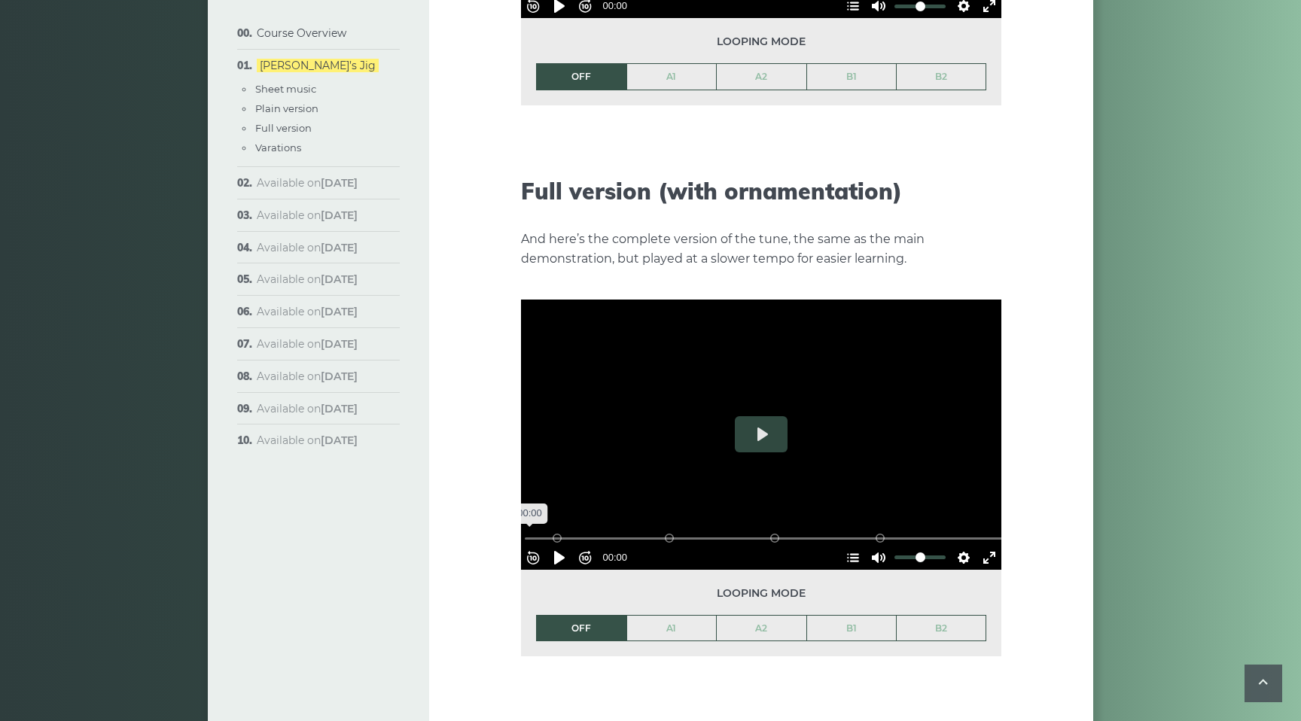
drag, startPoint x: 730, startPoint y: 508, endPoint x: 522, endPoint y: 520, distance: 208.2
click at [525, 532] on input "Seek" at bounding box center [764, 539] width 479 height 14
click at [566, 546] on button "Pause Play" at bounding box center [560, 558] width 24 height 24
click at [567, 546] on button "Pause Play" at bounding box center [560, 558] width 24 height 24
type input "*****"
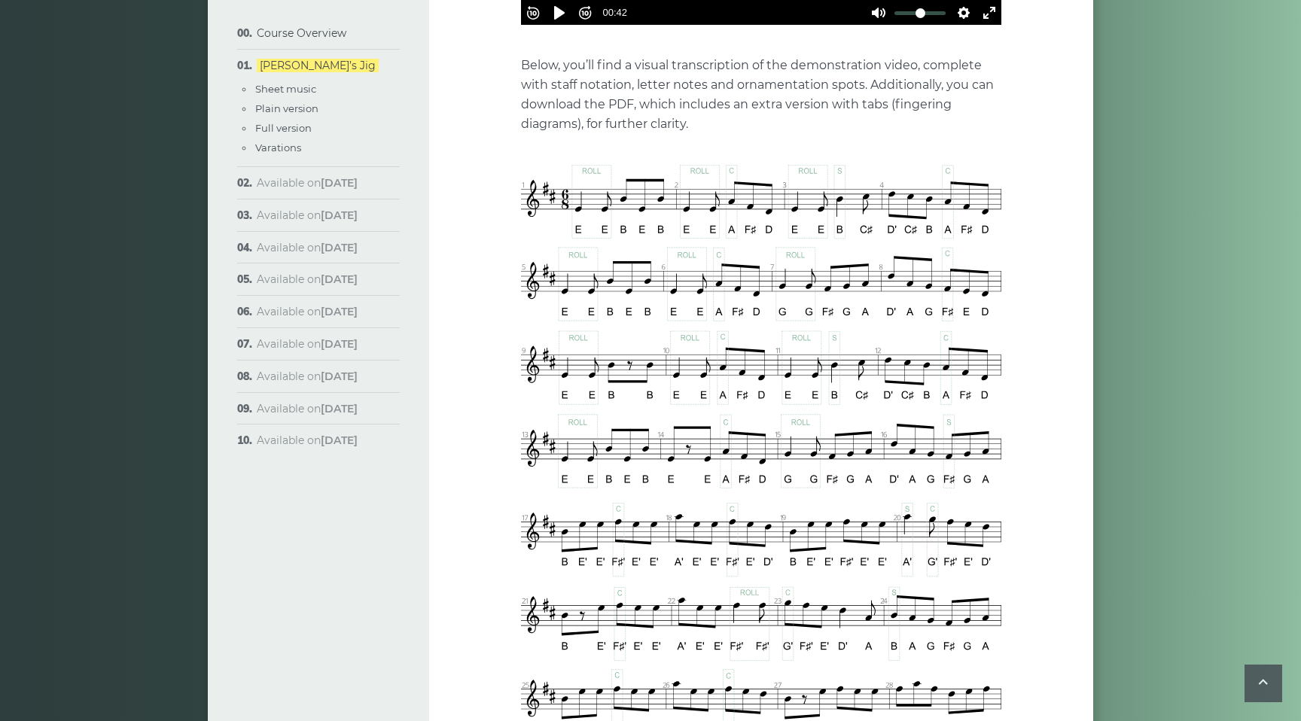
scroll to position [743, 0]
